Goal: Information Seeking & Learning: Learn about a topic

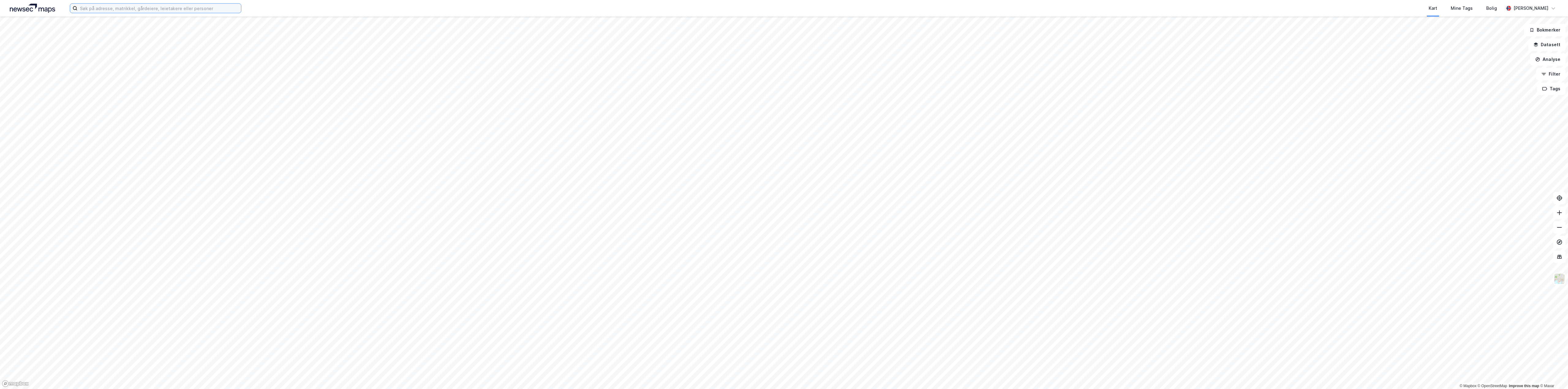
click at [151, 8] on input at bounding box center [159, 7] width 164 height 9
paste input "ARENDAL BRYGGERI AS"
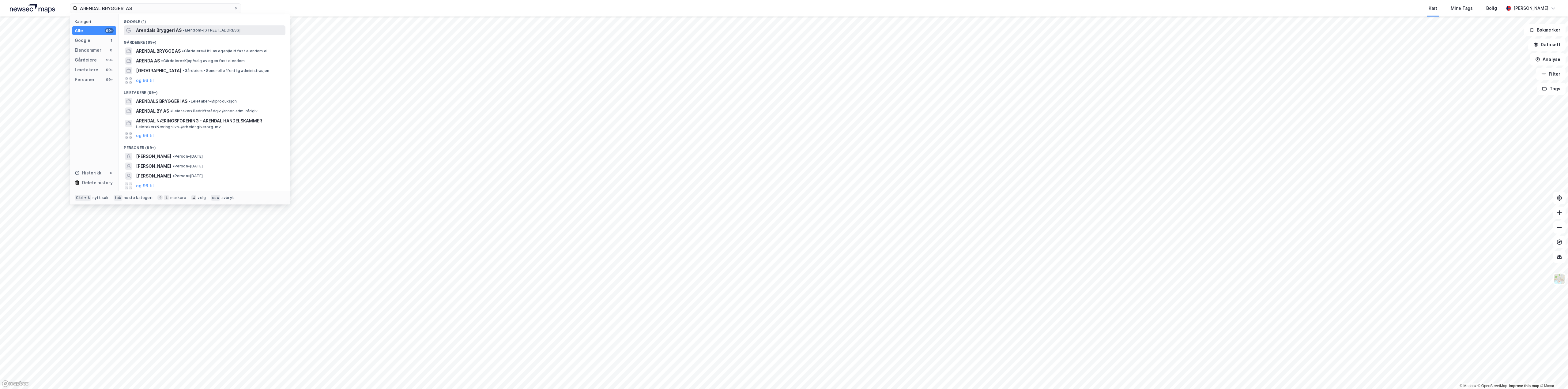
click at [200, 29] on span "• Eiendom • [STREET_ADDRESS]" at bounding box center [211, 31] width 57 height 5
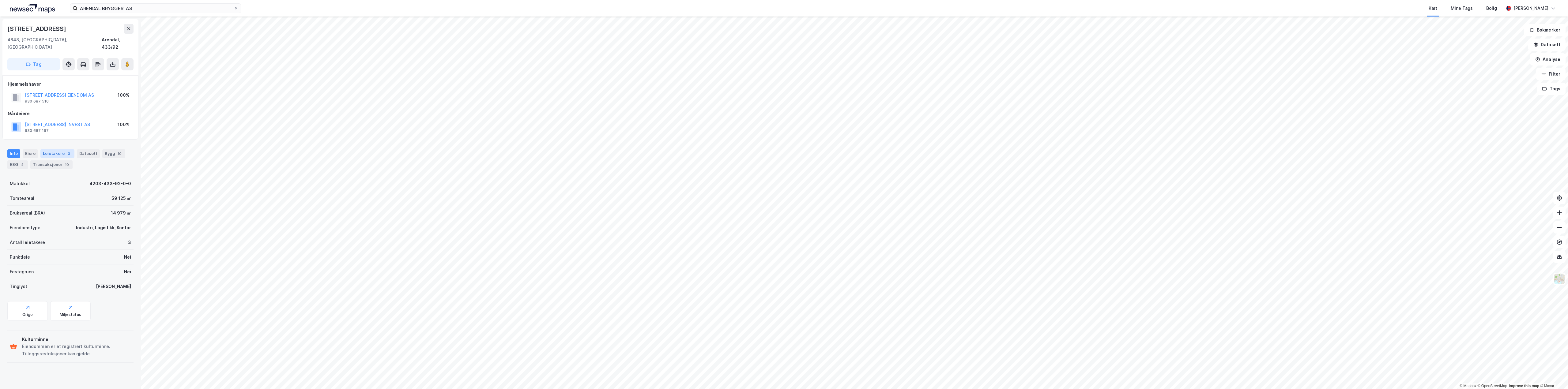
click at [41, 150] on div "Leietakere 3" at bounding box center [57, 154] width 34 height 8
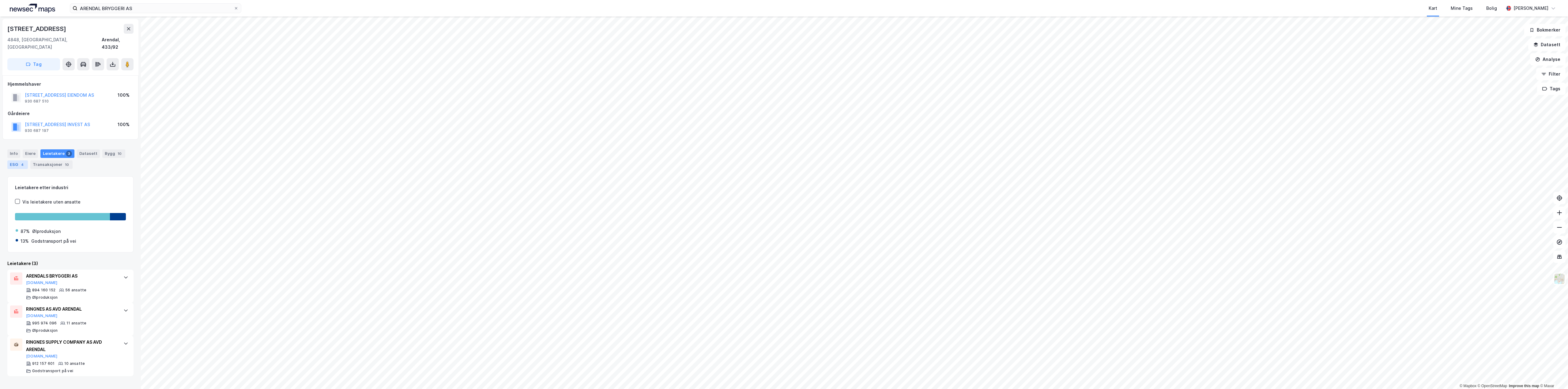
click at [17, 160] on div "ESG 4" at bounding box center [17, 165] width 21 height 8
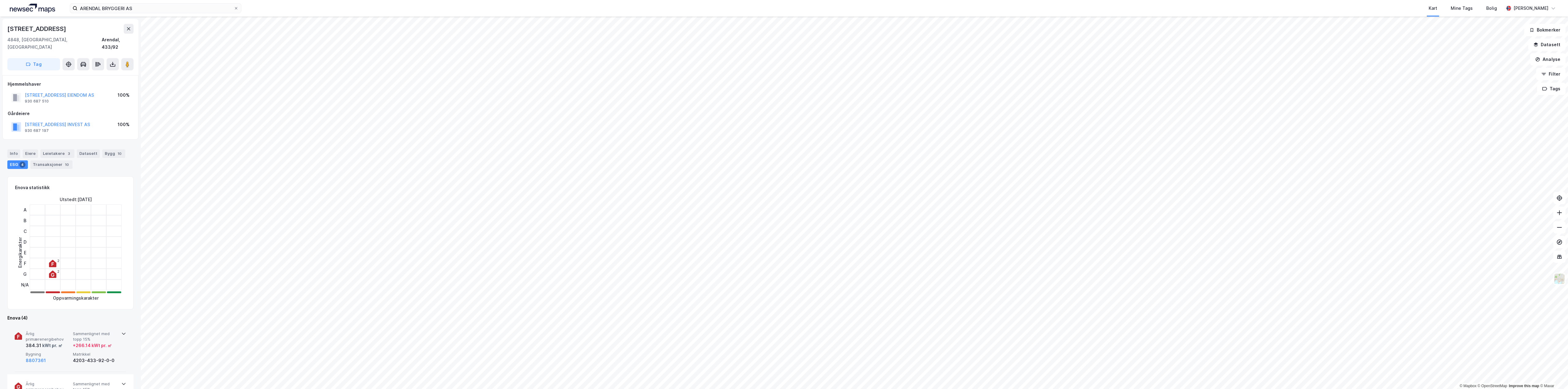
click at [47, 331] on span "Årlig primærenergibehov" at bounding box center [48, 336] width 45 height 11
click at [102, 150] on div "Bygg 10" at bounding box center [114, 154] width 23 height 8
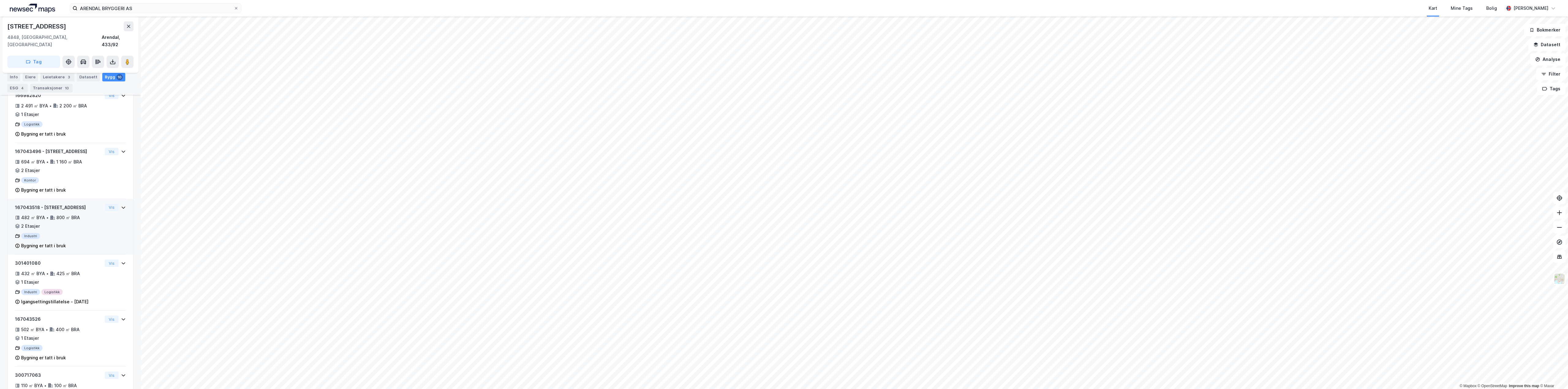
scroll to position [235, 0]
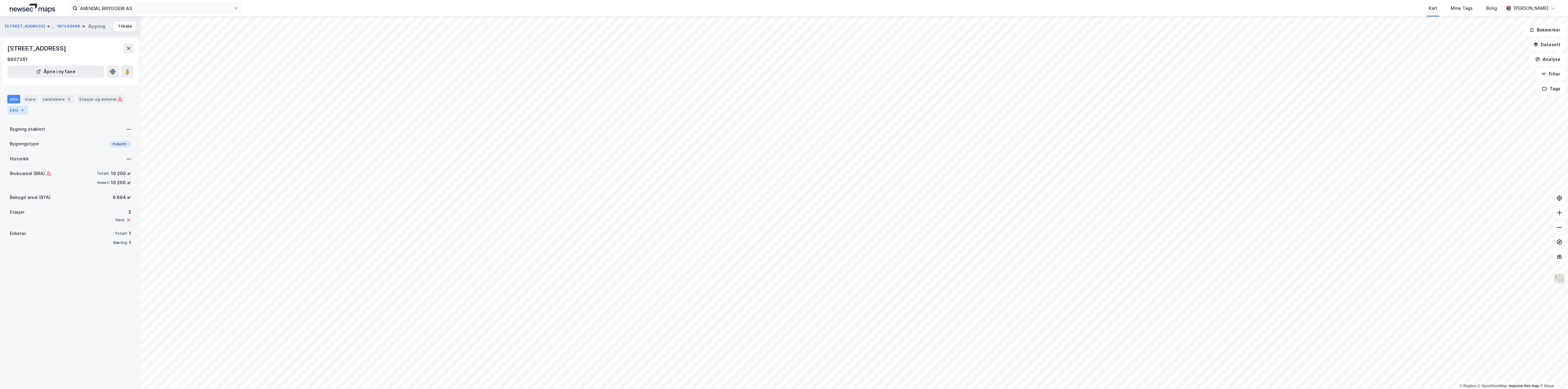
click at [17, 111] on div "ESG 4" at bounding box center [17, 110] width 21 height 8
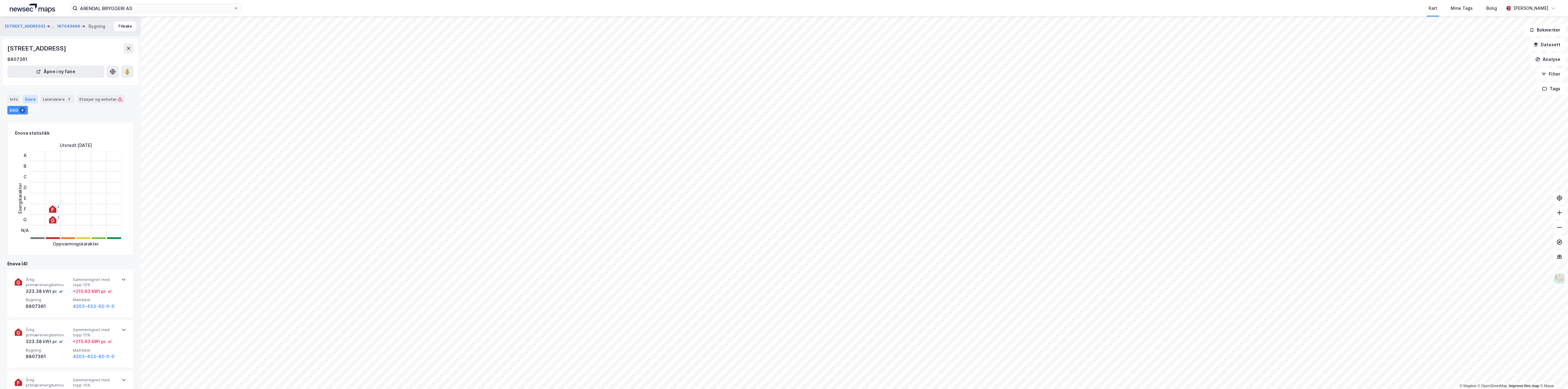
click at [32, 101] on div "Eiere" at bounding box center [30, 99] width 15 height 8
click at [47, 153] on link "Arendal, 433/92" at bounding box center [44, 153] width 34 height 5
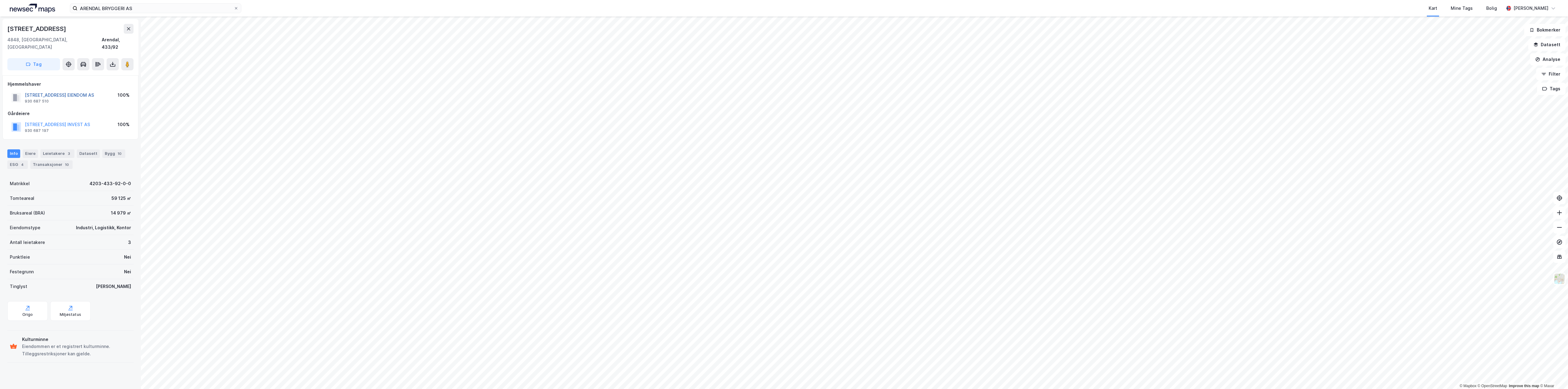
click at [0, 0] on button "[STREET_ADDRESS] EIENDOM AS" at bounding box center [0, 0] width 0 height 0
click at [17, 190] on div "ESG" at bounding box center [14, 194] width 13 height 8
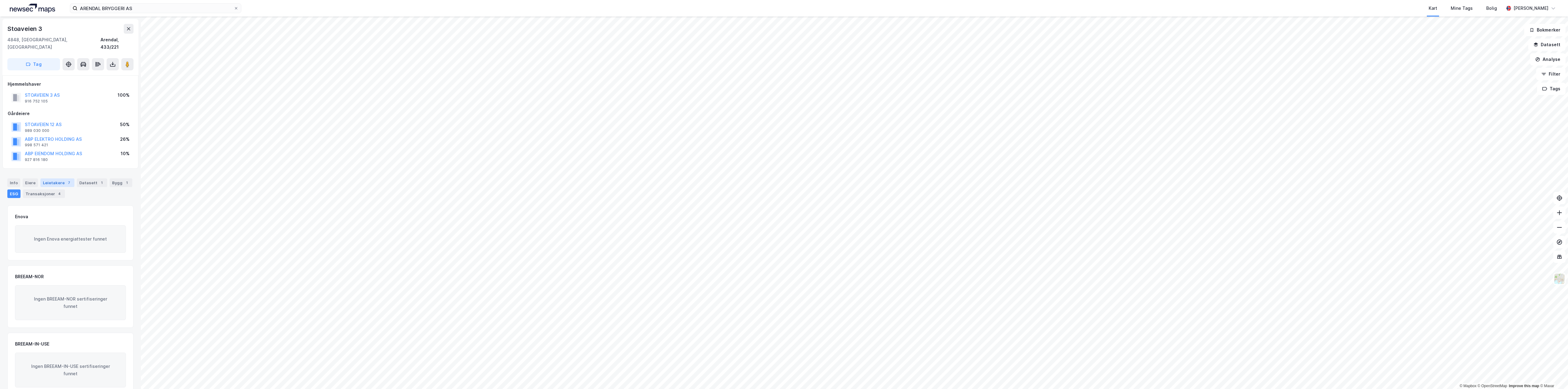
click at [47, 179] on div "Leietakere 7" at bounding box center [57, 183] width 34 height 8
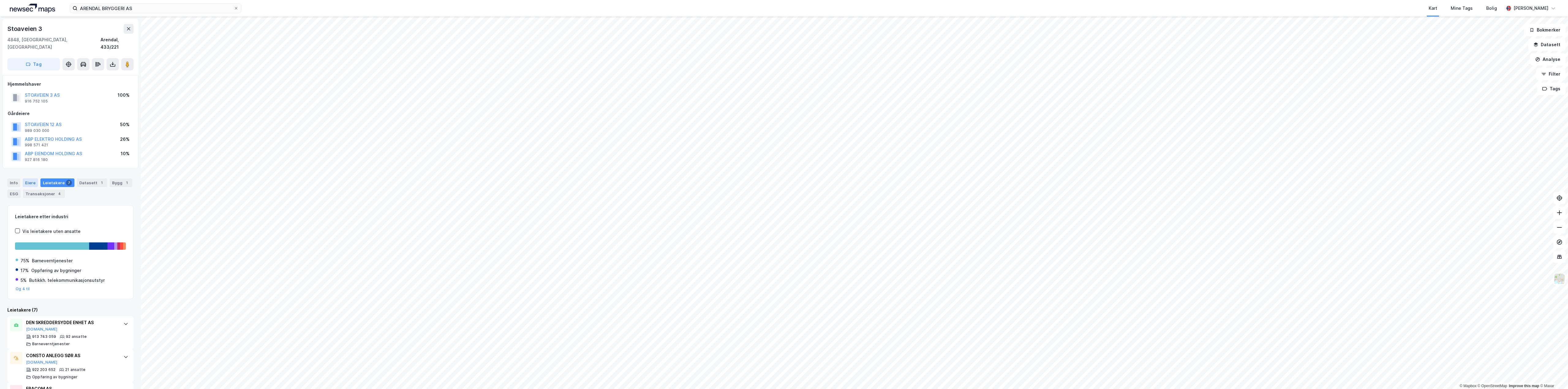
click at [27, 179] on div "Eiere" at bounding box center [30, 183] width 15 height 8
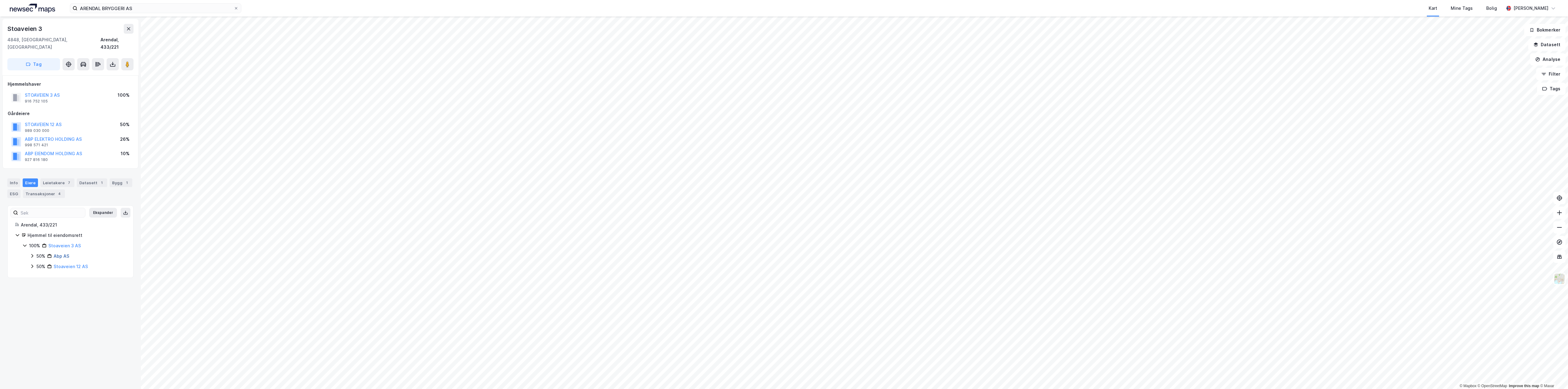
click at [63, 254] on link "Abp AS" at bounding box center [61, 256] width 16 height 5
click at [19, 160] on div "ESG 4" at bounding box center [17, 165] width 21 height 8
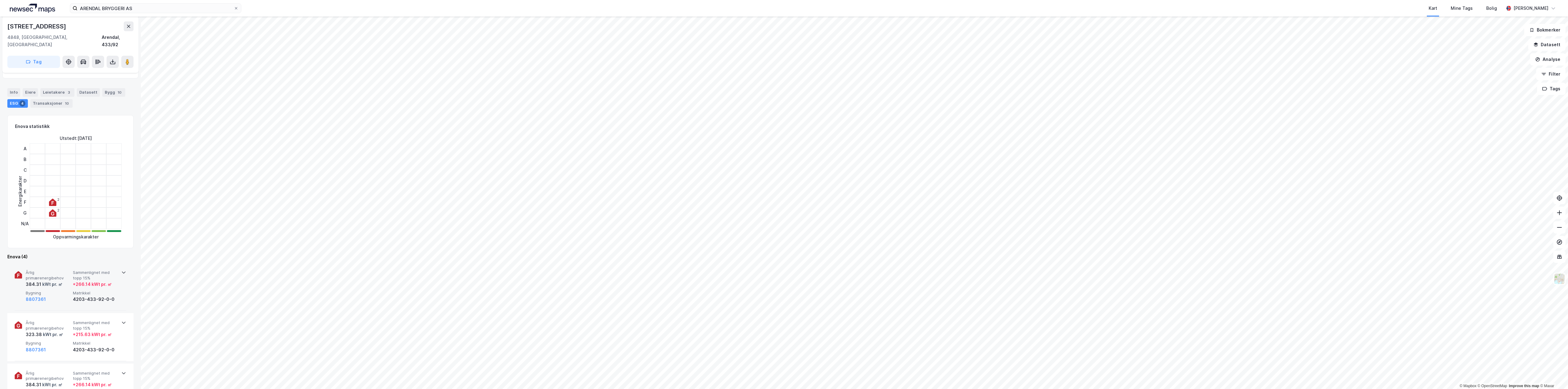
click at [87, 281] on div "+ 266.14 kWt pr. ㎡" at bounding box center [92, 284] width 39 height 7
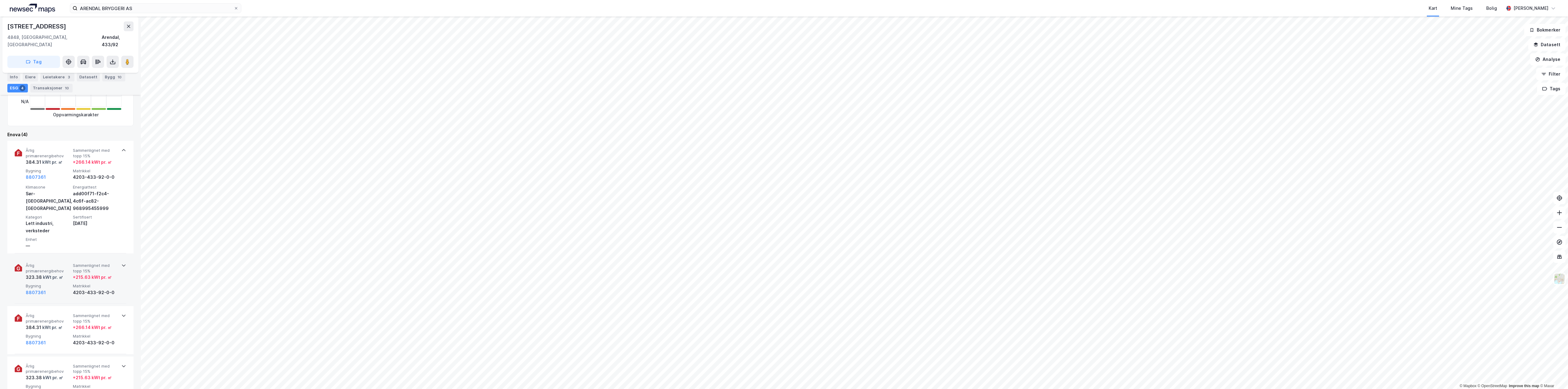
scroll to position [184, 0]
click at [81, 274] on div "Årlig primærenergibehov 323.38 kWt pr. ㎡ Sammenlignet med topp 15% + 215.63 kWt…" at bounding box center [72, 279] width 92 height 33
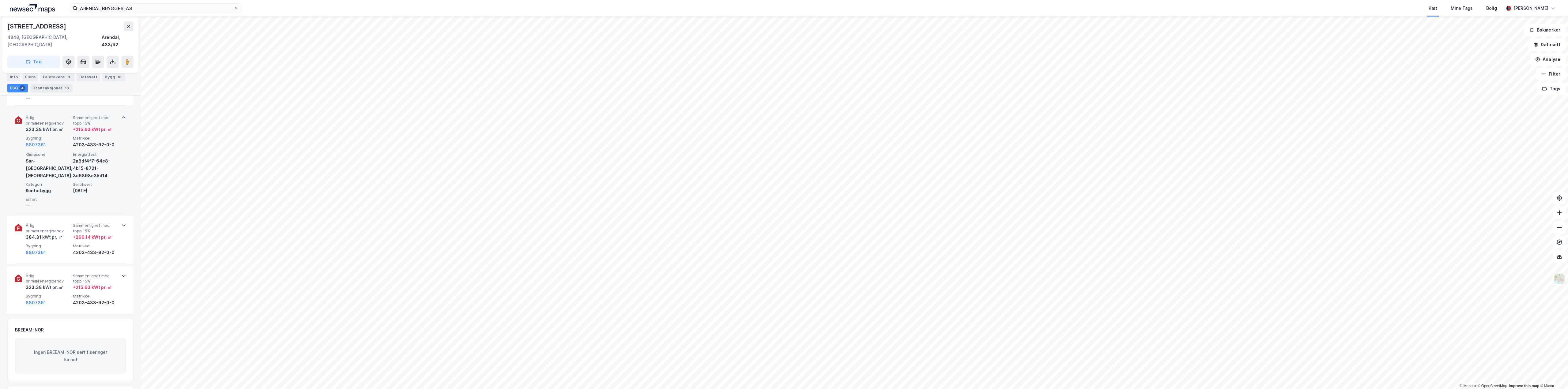
scroll to position [337, 0]
click at [51, 261] on div "Årlig primærenergibehov 323.38 kWt pr. ㎡ Sammenlignet med topp 15% + 215.63 kWt…" at bounding box center [71, 284] width 111 height 47
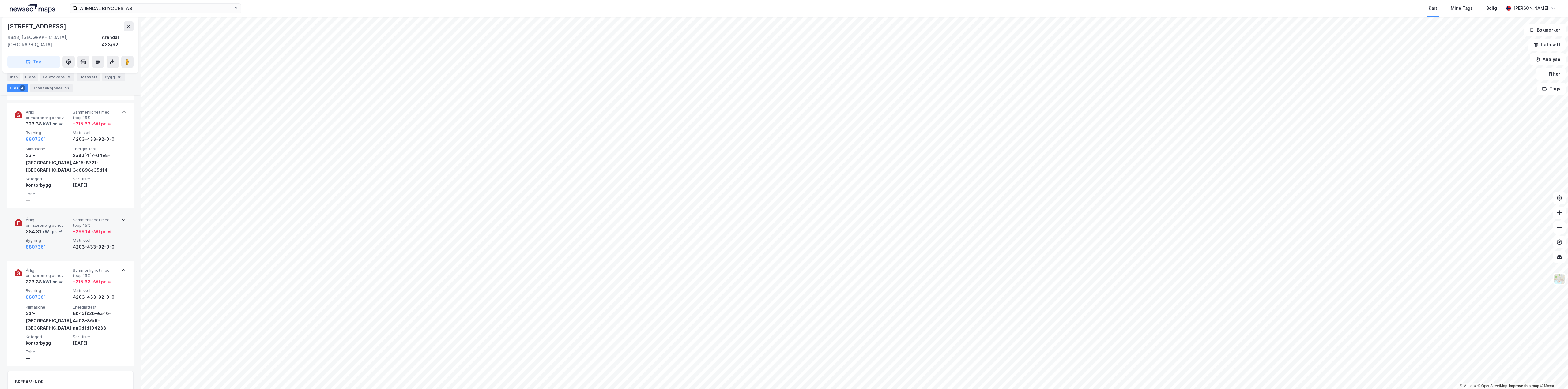
click at [56, 228] on div "kWt pr. ㎡" at bounding box center [52, 231] width 21 height 7
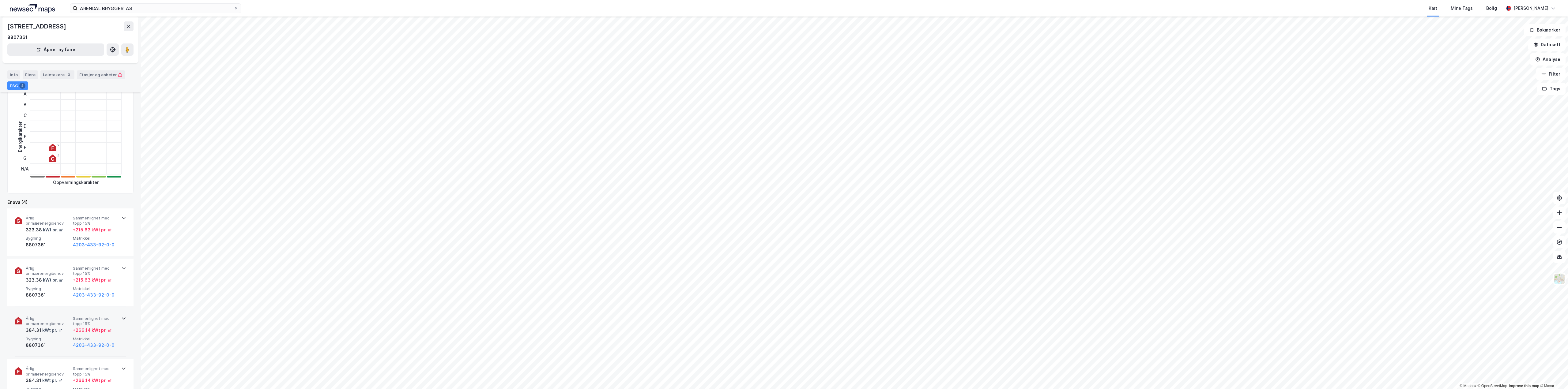
scroll to position [62, 0]
click at [14, 74] on div "Info" at bounding box center [13, 75] width 12 height 8
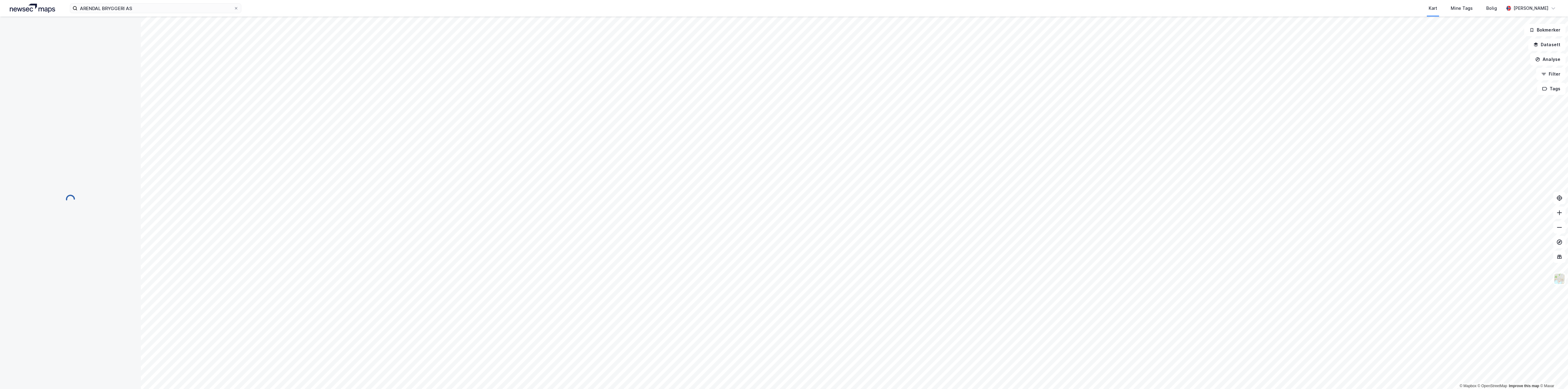
scroll to position [62, 0]
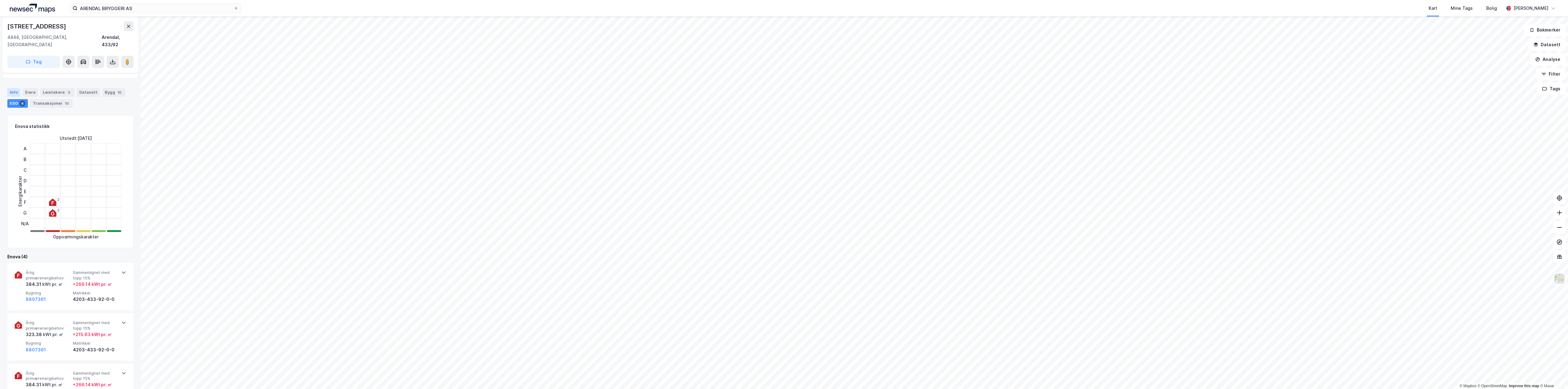
click at [12, 88] on div "Info" at bounding box center [13, 92] width 12 height 8
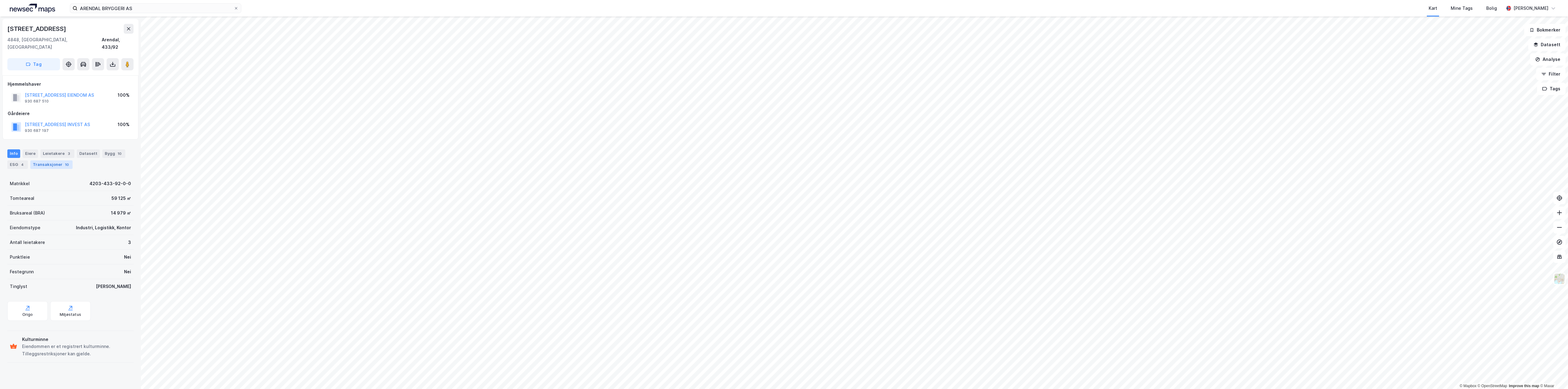
click at [56, 160] on div "Transaksjoner 10" at bounding box center [51, 165] width 42 height 8
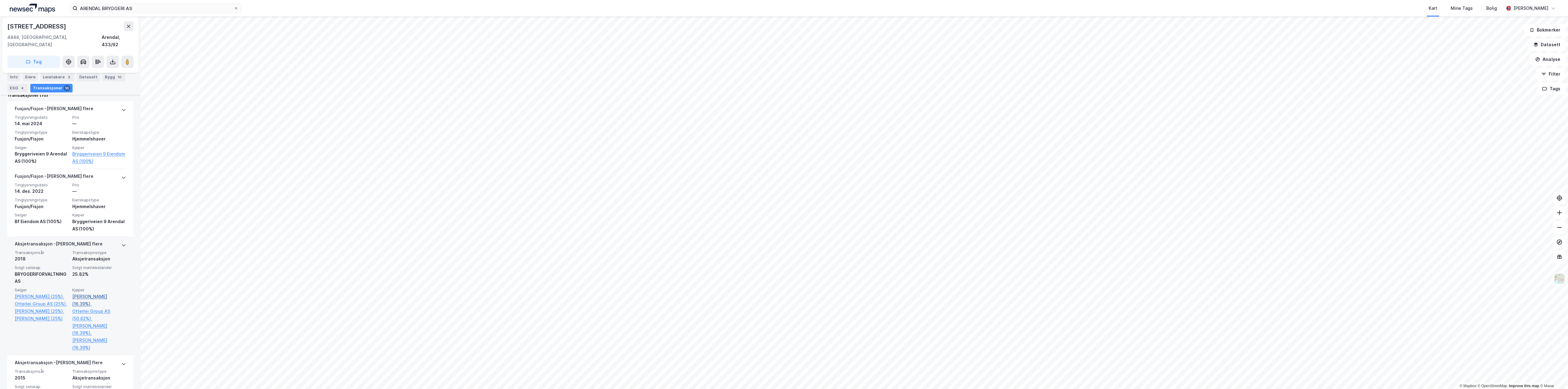
scroll to position [184, 0]
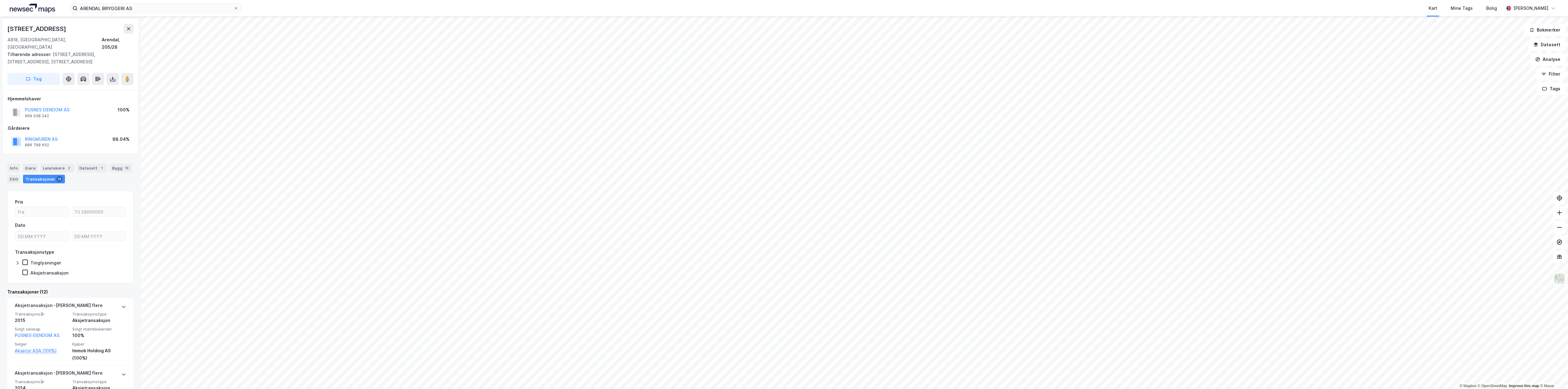
click at [982, 389] on html "ARENDAL BRYGGERI AS Kart Mine Tags Bolig [PERSON_NAME] © Mapbox © OpenStreetMap…" at bounding box center [784, 194] width 1568 height 389
click at [298, 389] on html "ARENDAL BRYGGERI AS Kart Mine Tags Bolig [PERSON_NAME] © Mapbox © OpenStreetMap…" at bounding box center [784, 194] width 1568 height 389
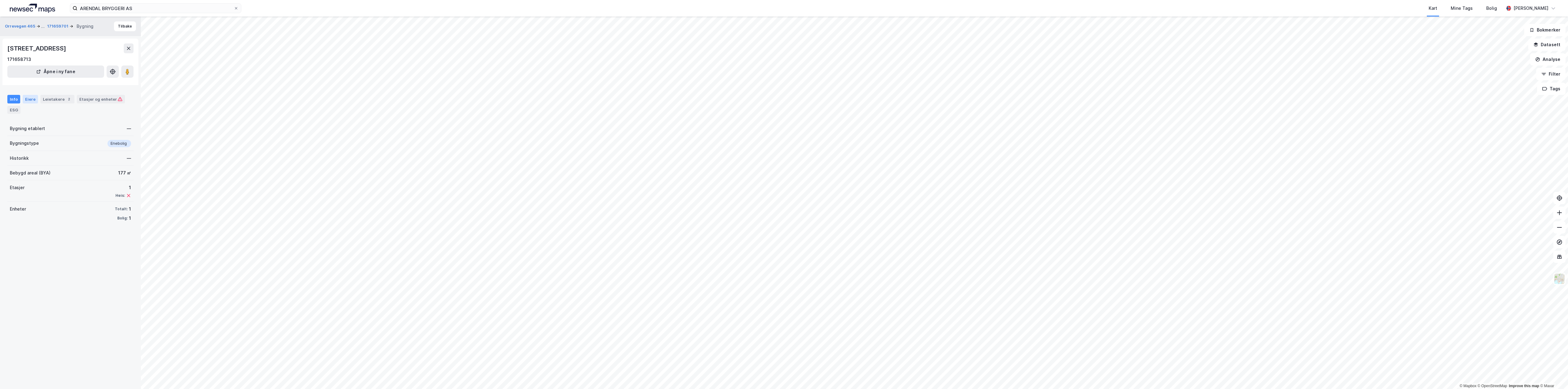
click at [30, 99] on div "Eiere" at bounding box center [30, 99] width 15 height 8
click at [55, 100] on div "Leietakere 2" at bounding box center [57, 99] width 34 height 8
click at [12, 97] on div "Info" at bounding box center [13, 99] width 12 height 8
click at [1137, 7] on div "ARENDAL BRYGGERI AS Kart Mine Tags [PERSON_NAME] © Mapbox © OpenStreetMap Impro…" at bounding box center [784, 194] width 1568 height 389
click at [1190, 0] on html "ARENDAL BRYGGERI AS Kart Mine Tags [PERSON_NAME] © Mapbox © OpenStreetMap Impro…" at bounding box center [784, 194] width 1568 height 389
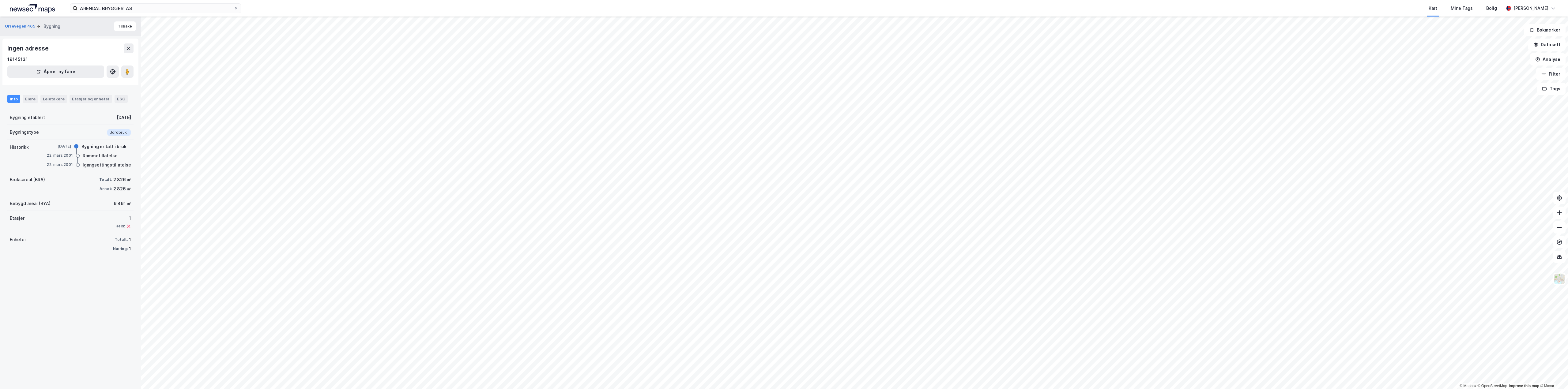
click at [1122, 0] on html "ARENDAL BRYGGERI AS Kart Mine Tags [PERSON_NAME] © Mapbox © OpenStreetMap Impro…" at bounding box center [784, 194] width 1568 height 389
click at [148, 3] on label "ARENDAL BRYGGERI AS" at bounding box center [156, 8] width 171 height 10
click at [148, 3] on input "ARENDAL BRYGGERI AS" at bounding box center [156, 7] width 156 height 9
drag, startPoint x: 140, startPoint y: 9, endPoint x: 23, endPoint y: 9, distance: 117.0
click at [23, 9] on div "ARENDAL BRYGGERI AS Nylige søk (100) Arendals Bryggeri AS • Eiendom • [STREET_A…" at bounding box center [784, 8] width 1568 height 17
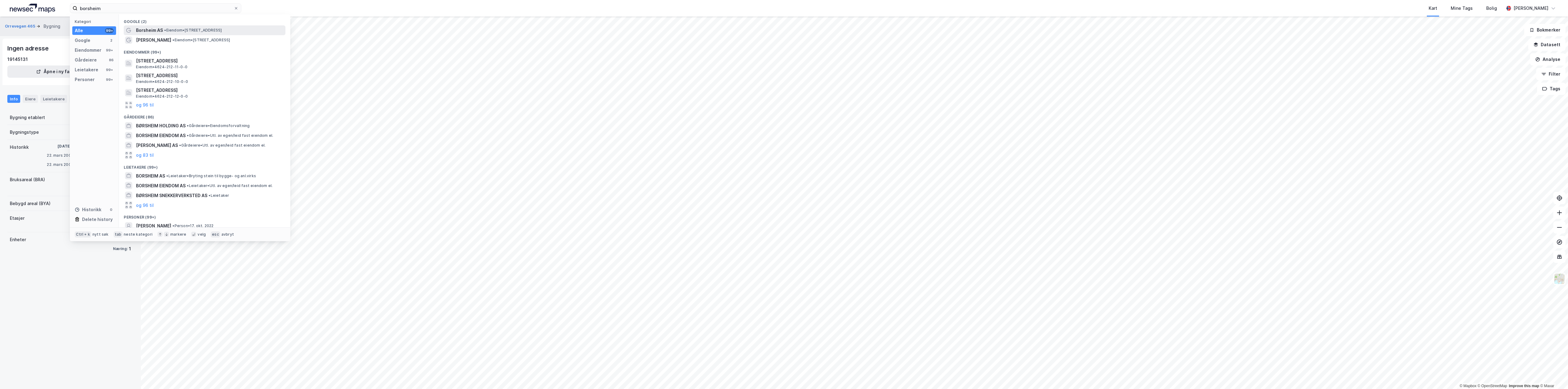
click at [164, 28] on span "•" at bounding box center [165, 31] width 2 height 5
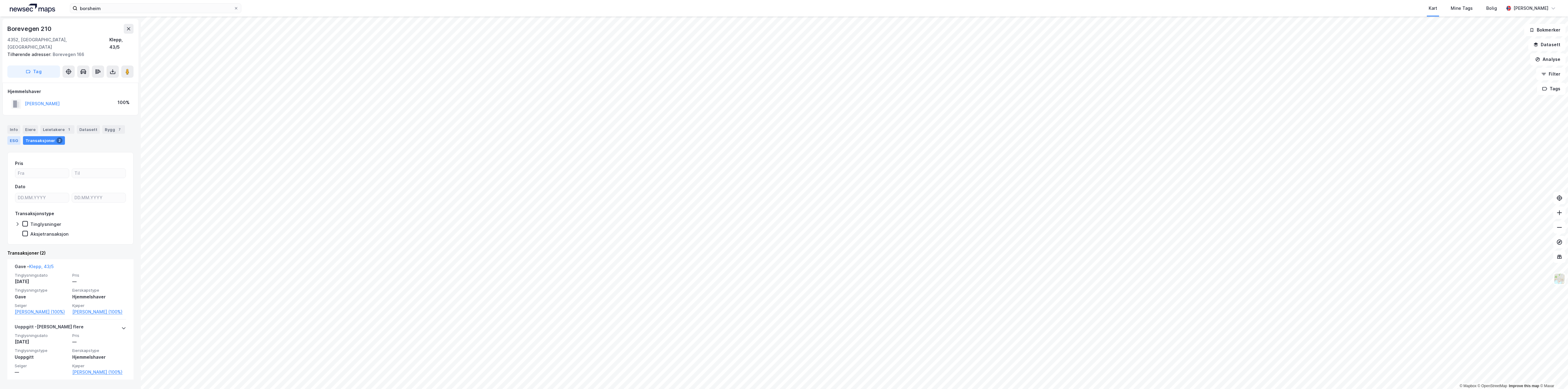
click at [18, 136] on div "ESG" at bounding box center [14, 140] width 13 height 8
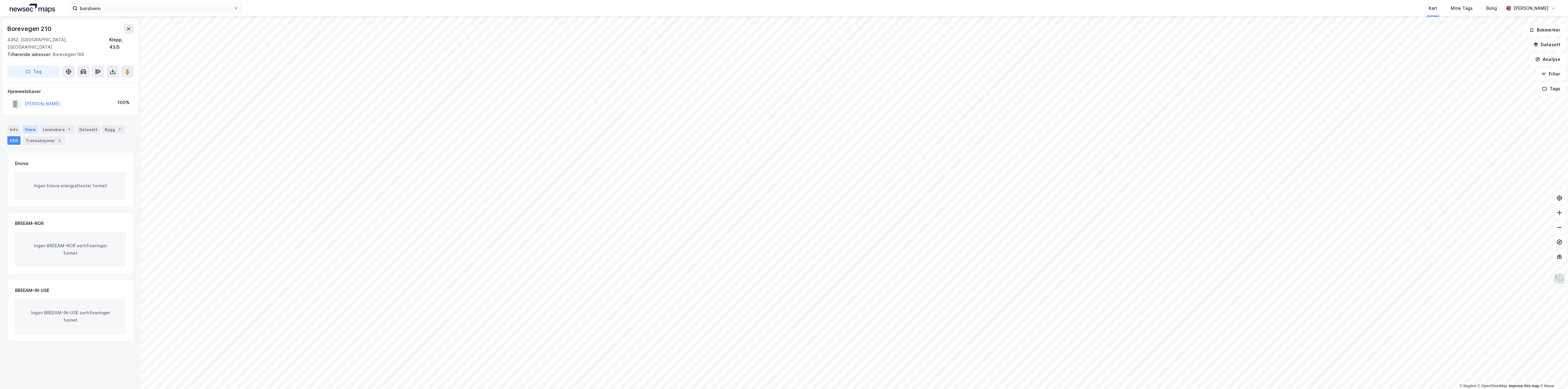
click at [27, 126] on div "Eiere" at bounding box center [30, 130] width 15 height 8
click at [12, 126] on div "Info" at bounding box center [13, 130] width 12 height 8
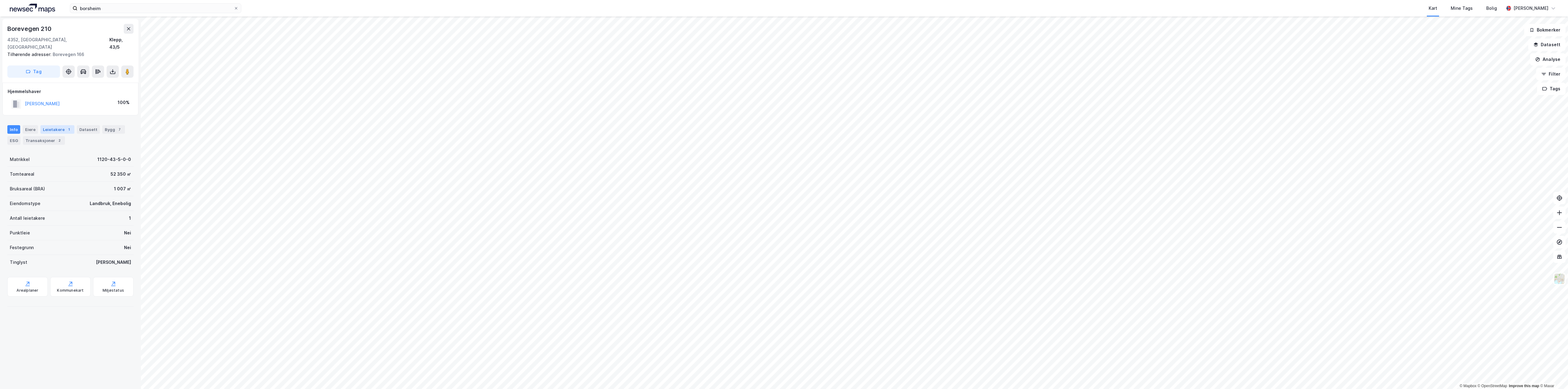
click at [52, 126] on div "Leietakere 1" at bounding box center [57, 130] width 34 height 8
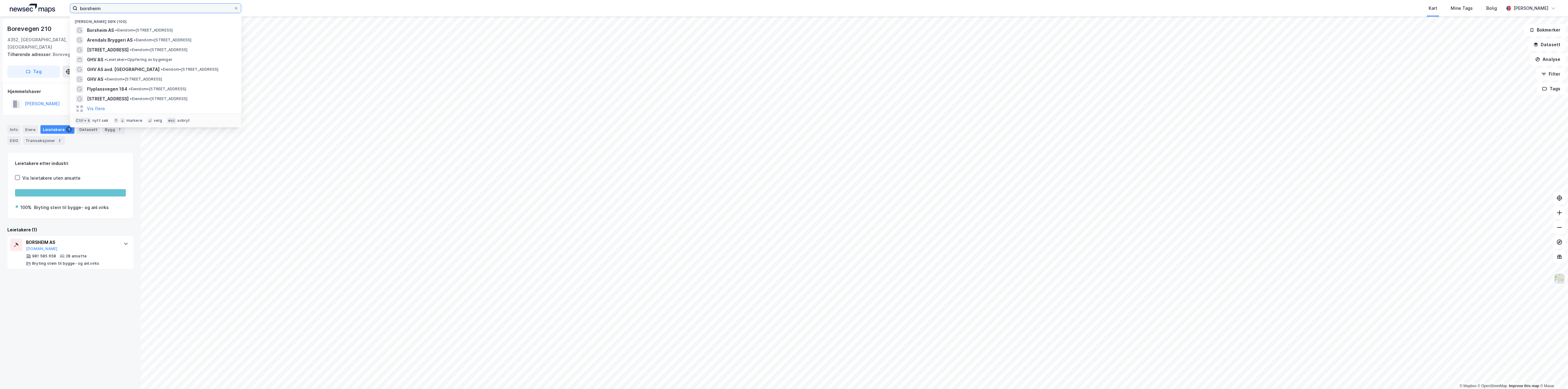
click at [102, 8] on input "borsheim" at bounding box center [156, 7] width 156 height 9
drag, startPoint x: 117, startPoint y: 7, endPoint x: 49, endPoint y: 5, distance: 68.0
click at [49, 5] on div "borsheim Nylige søk (100) [GEOGRAPHIC_DATA] AS • Eiendom • Borevegen 210, 4352 …" at bounding box center [784, 8] width 1568 height 17
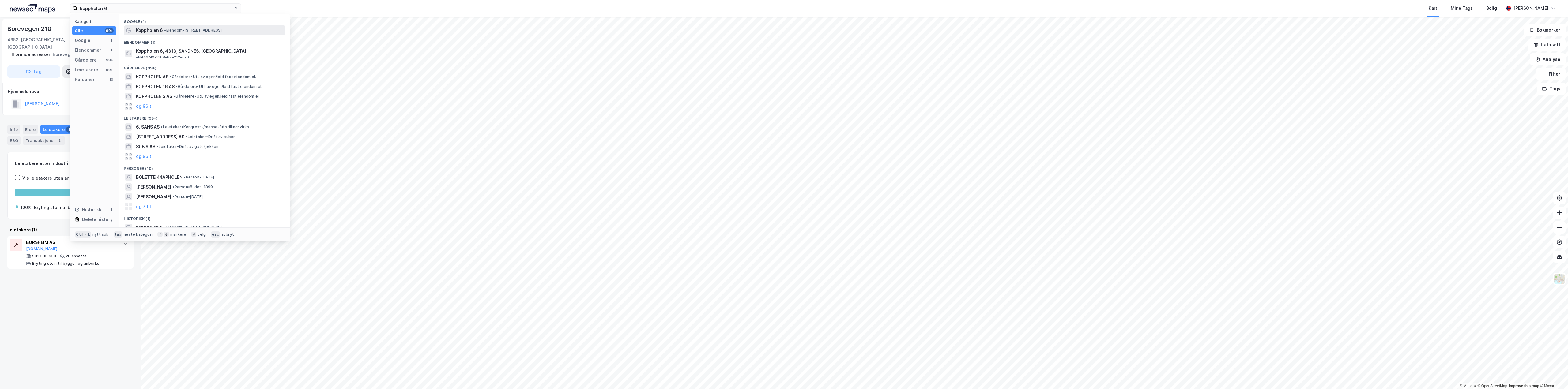
click at [174, 32] on div "Koppholen 6 • Eiendom • [STREET_ADDRESS]" at bounding box center [210, 30] width 148 height 7
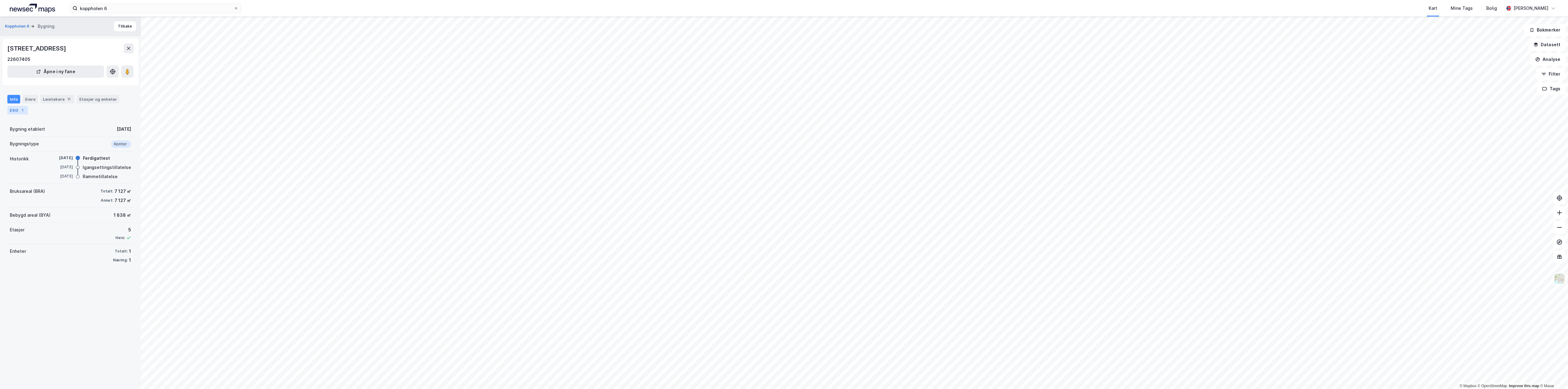
click at [20, 111] on div "1" at bounding box center [22, 110] width 6 height 6
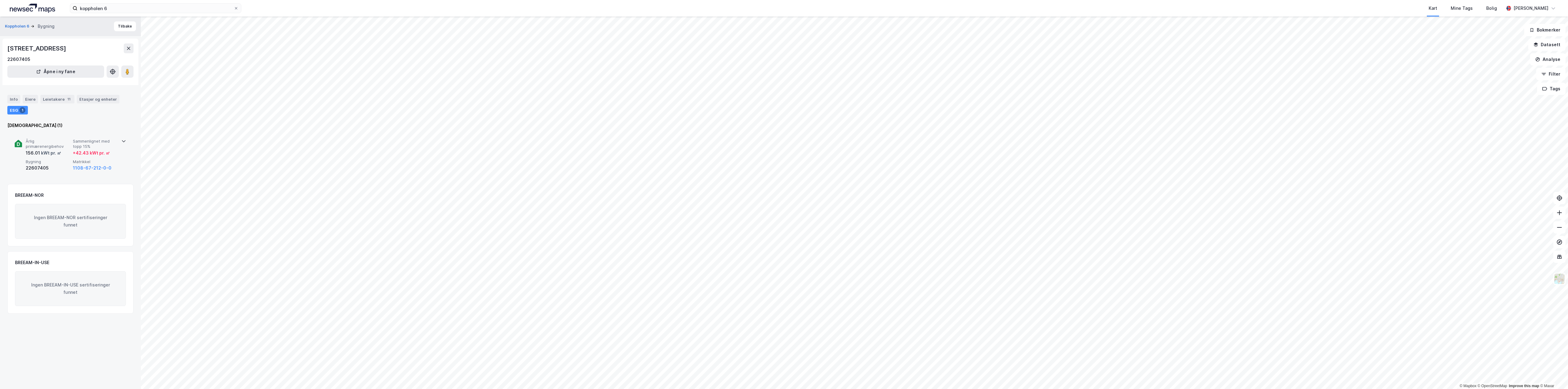
click at [52, 155] on div "kWt pr. ㎡" at bounding box center [50, 153] width 21 height 7
click at [50, 101] on div "Leietakere 11" at bounding box center [57, 99] width 34 height 8
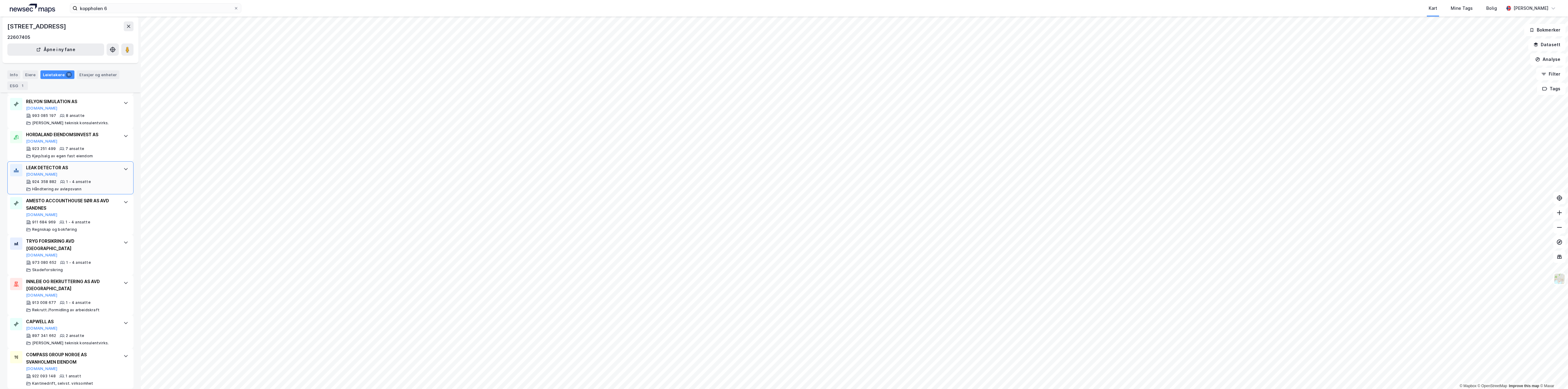
scroll to position [237, 0]
click at [72, 137] on div "HORDALAND EIENDOMSINVEST AS" at bounding box center [72, 134] width 92 height 7
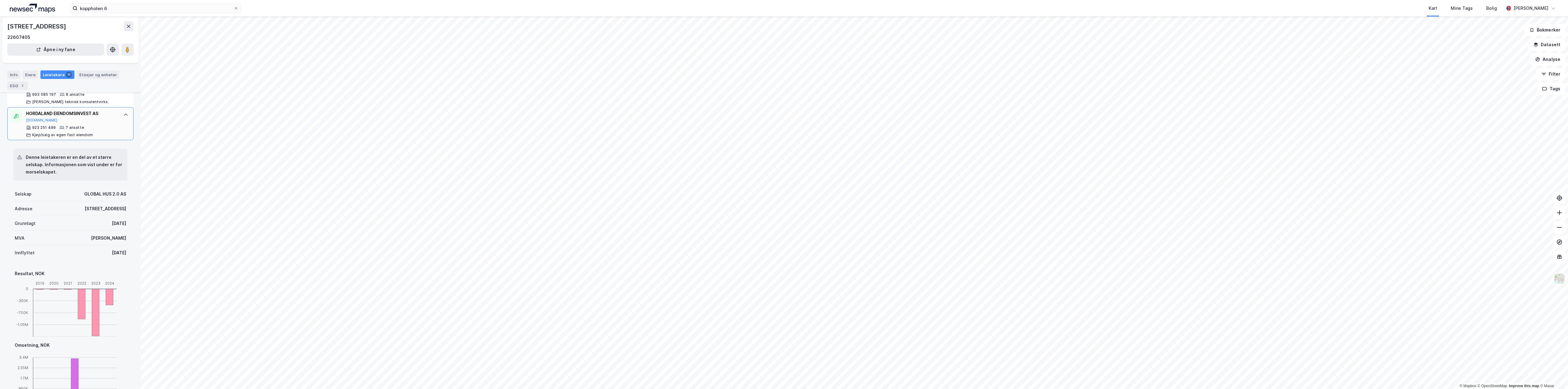
scroll to position [267, 0]
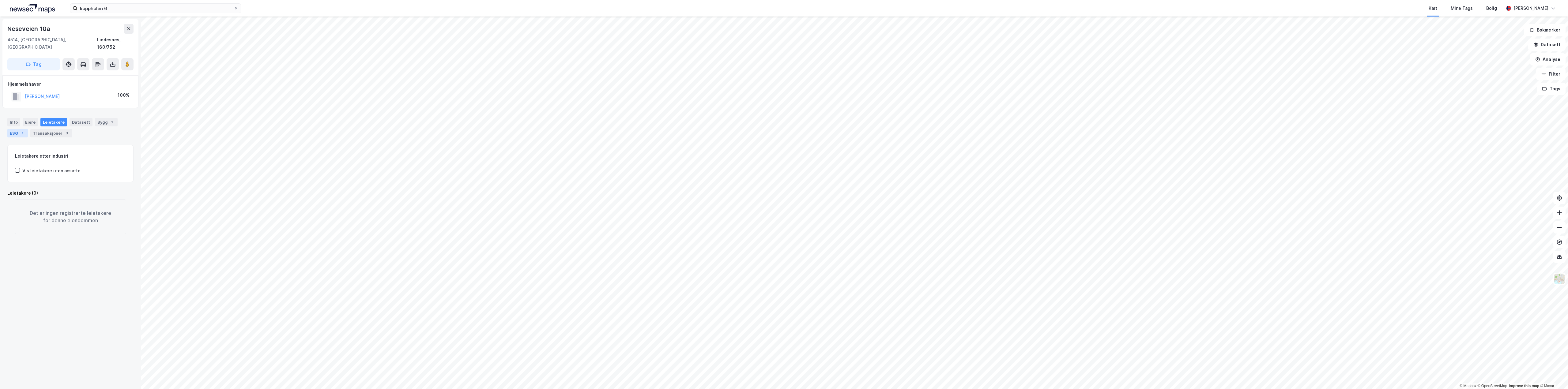
click at [17, 129] on div "ESG 1" at bounding box center [17, 133] width 21 height 8
click at [43, 161] on span "Årlig primærenergibehov" at bounding box center [48, 166] width 45 height 11
click at [30, 118] on div "Eiere" at bounding box center [30, 122] width 15 height 8
click at [103, 118] on div "Bygg 2" at bounding box center [106, 122] width 22 height 8
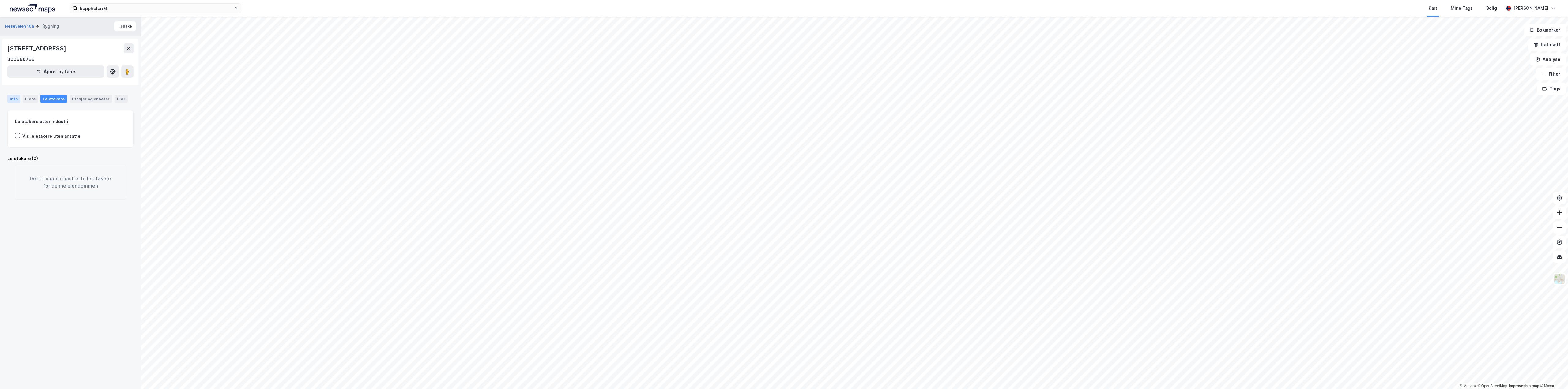
click at [14, 98] on div "Info" at bounding box center [13, 99] width 12 height 8
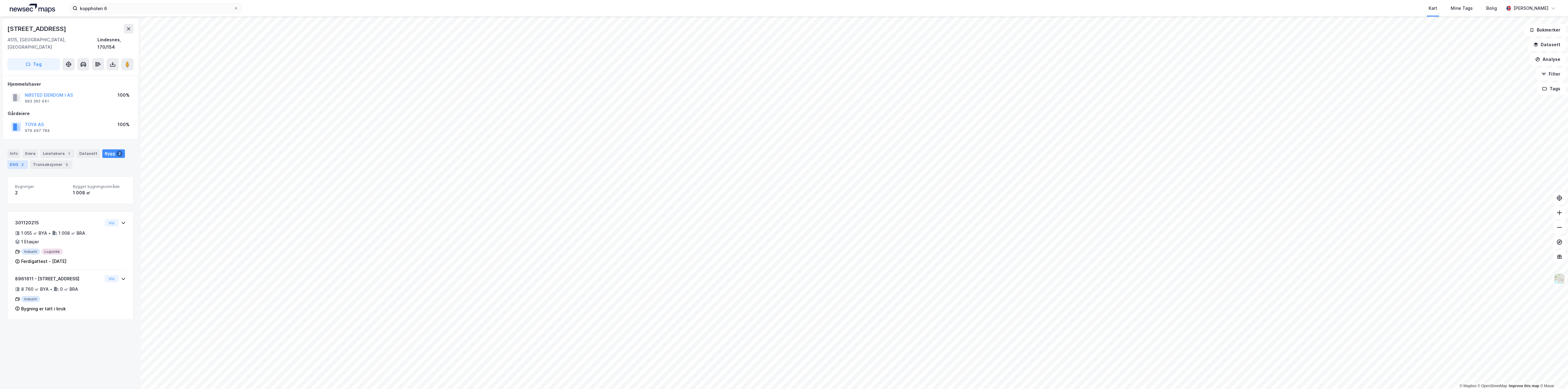
click at [18, 160] on div "ESG 2" at bounding box center [17, 165] width 21 height 8
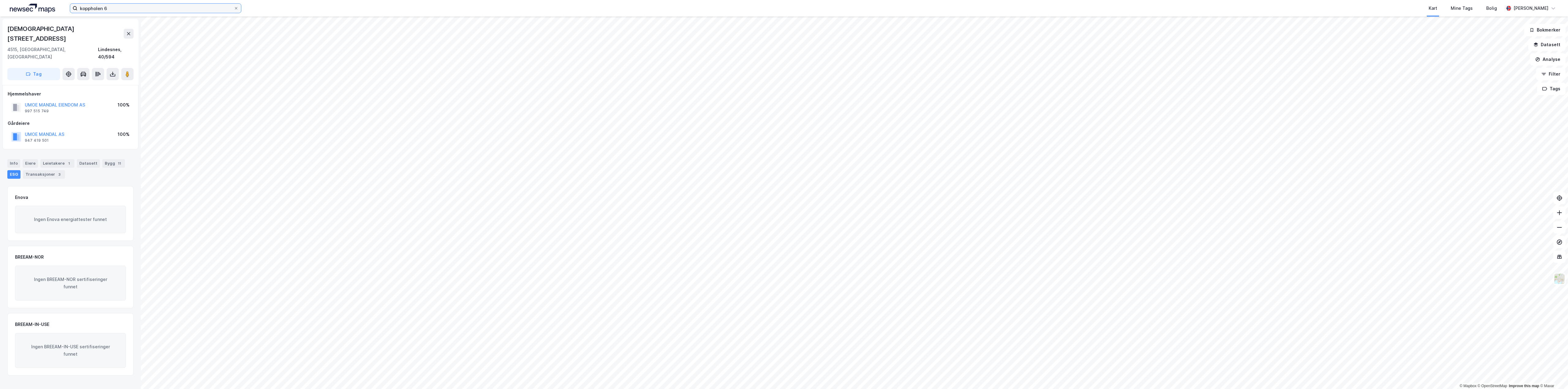
click at [119, 11] on input "koppholen 6" at bounding box center [156, 7] width 156 height 9
drag, startPoint x: 127, startPoint y: 9, endPoint x: 43, endPoint y: 7, distance: 84.0
click at [43, 7] on div "koppholen 6 Nylige søk (100) Koppholen 6 • Eiendom • [STREET_ADDRESS] AS • Eien…" at bounding box center [784, 8] width 1568 height 17
paste input "[STREET_ADDRESS]"
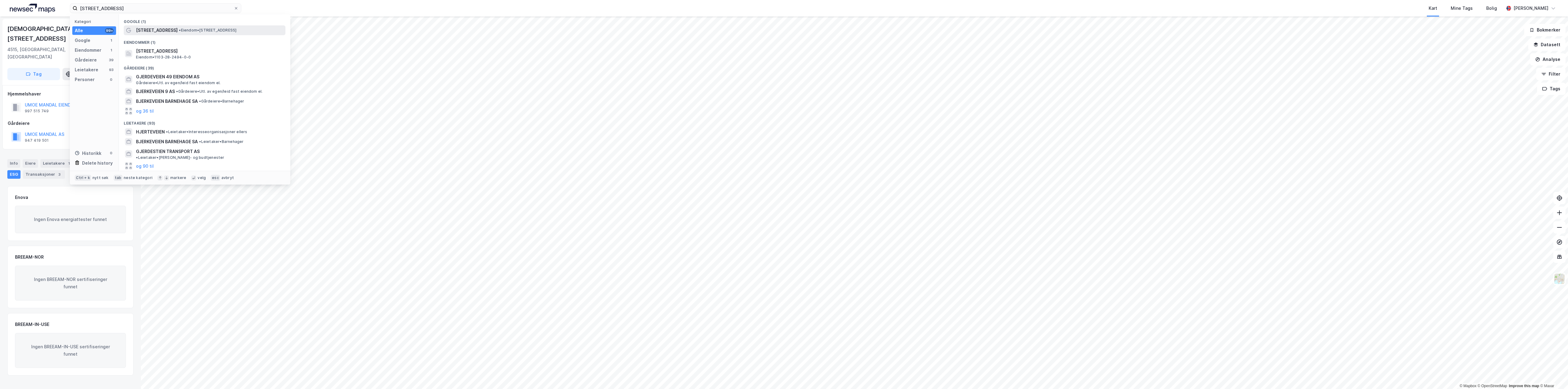
click at [181, 29] on span "• Eiendom • [STREET_ADDRESS]" at bounding box center [207, 31] width 57 height 5
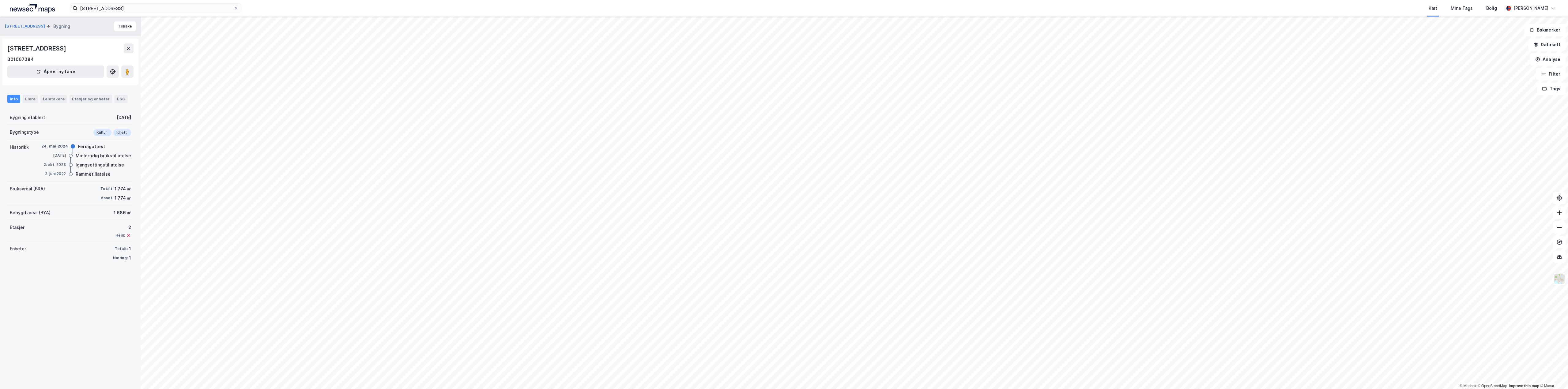
click at [7, 101] on div "Info" at bounding box center [13, 99] width 12 height 8
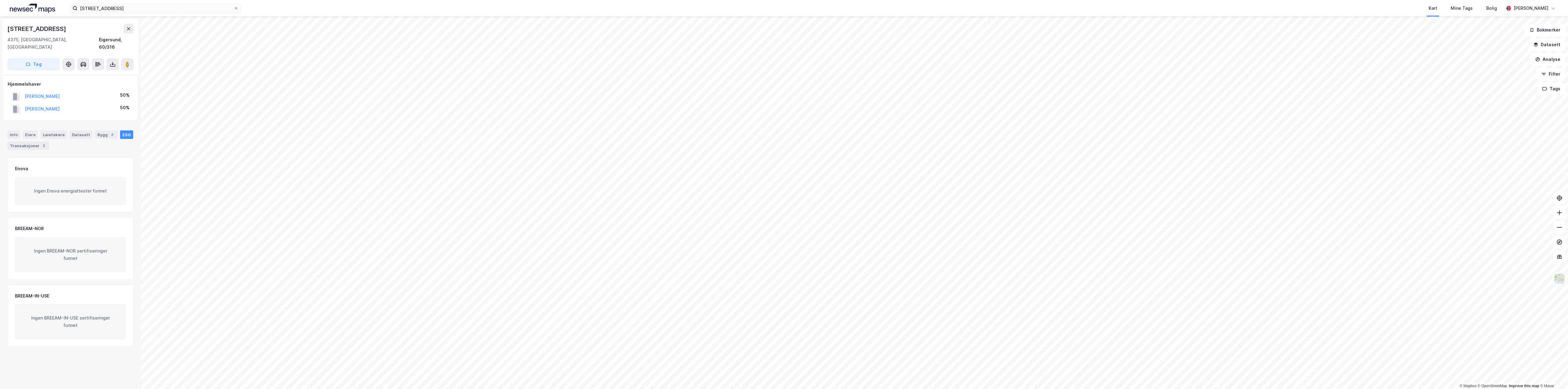
click at [193, 15] on div "[STREET_ADDRESS] Kart Mine Tags Bolig [PERSON_NAME]" at bounding box center [784, 8] width 1568 height 17
drag, startPoint x: 166, startPoint y: 12, endPoint x: 38, endPoint y: 0, distance: 128.6
click at [38, 0] on div "[STREET_ADDRESS] Nylige søk (100) [STREET_ADDRESS] • Eiendom • [STREET_ADDRESS]…" at bounding box center [784, 8] width 1568 height 17
click at [150, 32] on span "Swipload AS" at bounding box center [149, 30] width 27 height 7
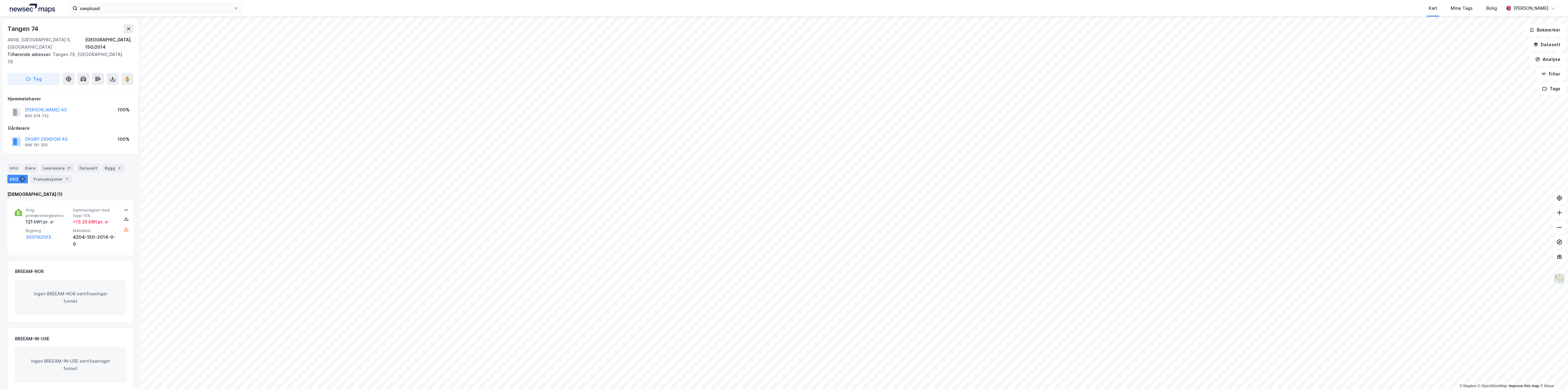
click at [855, 0] on html "swipload Kart Mine Tags Bolig [PERSON_NAME] © Mapbox © OpenStreetMap Improve th…" at bounding box center [784, 194] width 1568 height 389
click at [118, 5] on input "swipload" at bounding box center [156, 7] width 156 height 9
drag, startPoint x: 121, startPoint y: 7, endPoint x: 58, endPoint y: 7, distance: 63.0
click at [58, 7] on div "swipload Kategori Alle 3 Google 1 Eiendommer 0 Gårdeiere 0 Leietakere 1 Persone…" at bounding box center [784, 8] width 1568 height 17
type input "landkreiz"
